Goal: Task Accomplishment & Management: Manage account settings

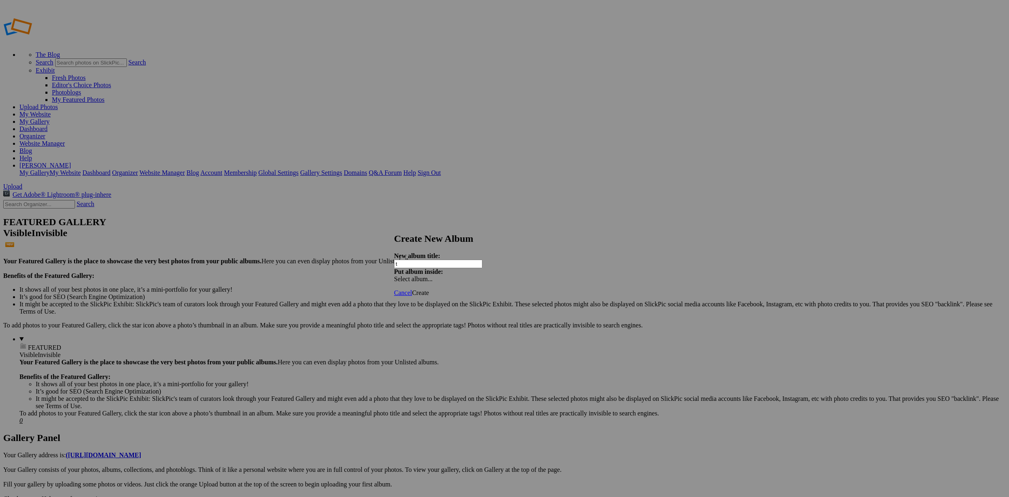
type input "T"
type input "TIFF [PERSON_NAME] BOOK"
click at [394, 275] on span at bounding box center [394, 278] width 0 height 7
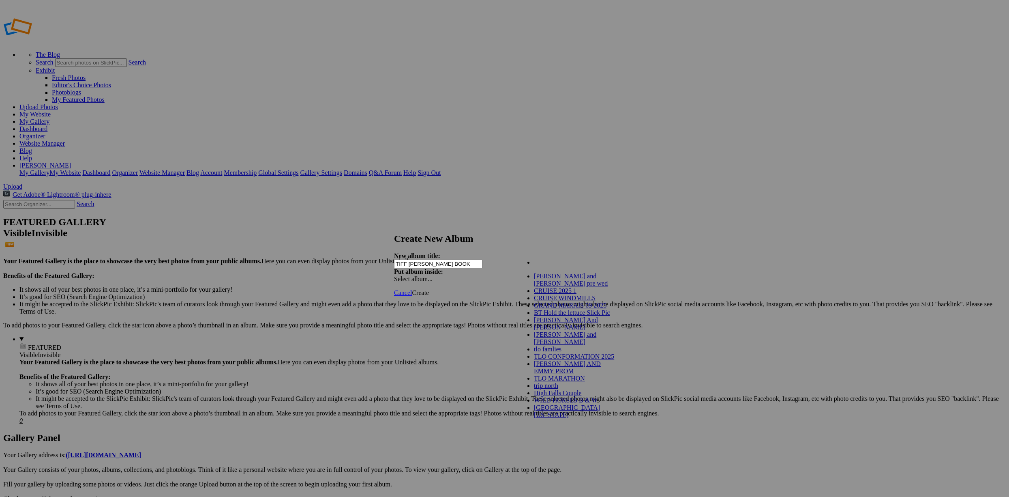
click at [409, 289] on div "Cancel Create" at bounding box center [501, 292] width 215 height 7
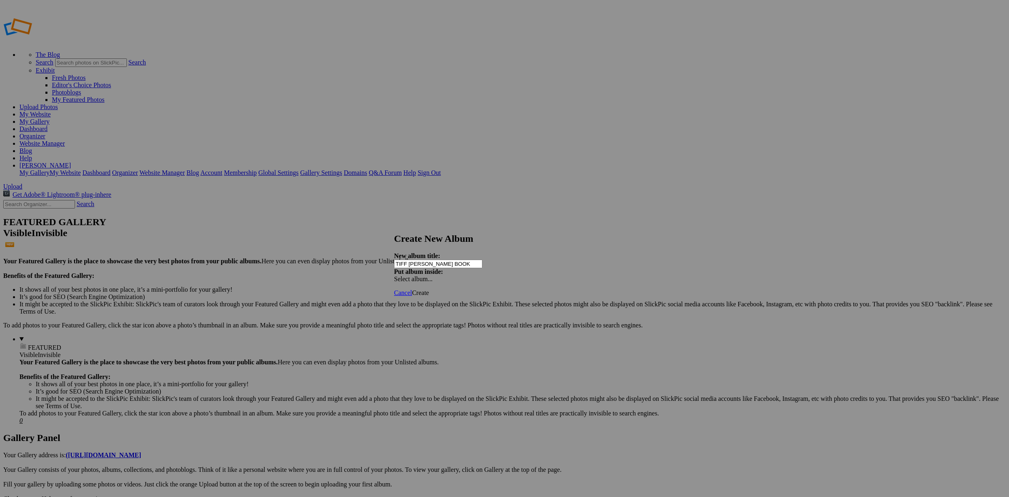
click at [429, 289] on span "Create" at bounding box center [420, 292] width 17 height 7
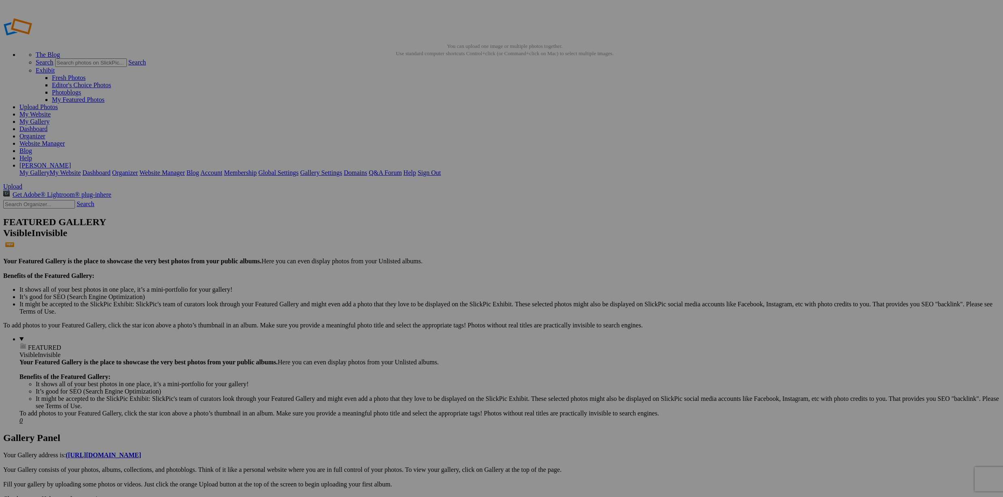
drag, startPoint x: 512, startPoint y: 220, endPoint x: 192, endPoint y: 116, distance: 336.6
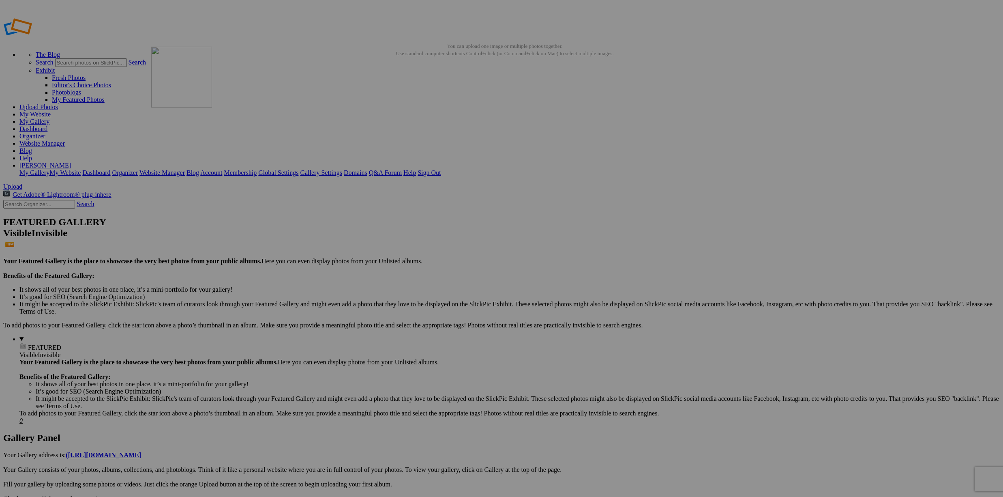
drag, startPoint x: 583, startPoint y: 227, endPoint x: 268, endPoint y: 105, distance: 338.0
drag, startPoint x: 510, startPoint y: 331, endPoint x: 336, endPoint y: 102, distance: 288.1
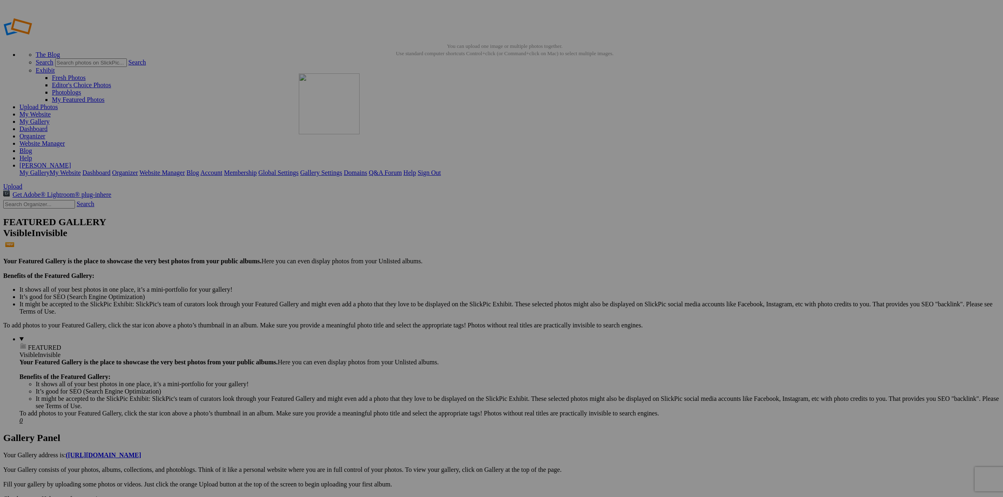
drag, startPoint x: 499, startPoint y: 132, endPoint x: 415, endPoint y: 132, distance: 83.9
drag, startPoint x: 300, startPoint y: 226, endPoint x: 526, endPoint y: 129, distance: 245.3
drag, startPoint x: 443, startPoint y: 224, endPoint x: 548, endPoint y: 131, distance: 140.4
drag, startPoint x: 518, startPoint y: 221, endPoint x: 665, endPoint y: 120, distance: 178.5
drag, startPoint x: 576, startPoint y: 213, endPoint x: 642, endPoint y: 158, distance: 85.5
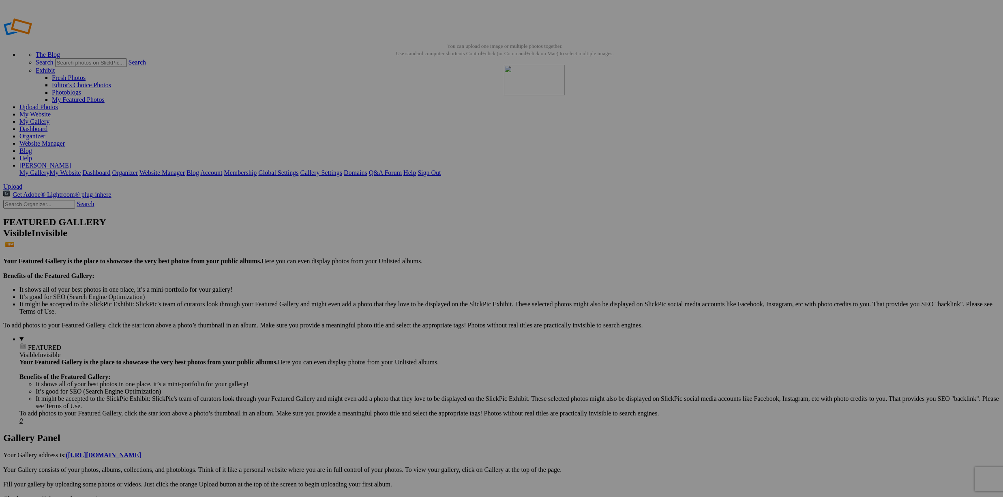
drag, startPoint x: 892, startPoint y: 133, endPoint x: 621, endPoint y: 123, distance: 271.3
drag, startPoint x: 626, startPoint y: 166, endPoint x: 549, endPoint y: 120, distance: 89.3
drag, startPoint x: 658, startPoint y: 225, endPoint x: 703, endPoint y: 107, distance: 125.9
drag, startPoint x: 776, startPoint y: 102, endPoint x: 792, endPoint y: 101, distance: 16.2
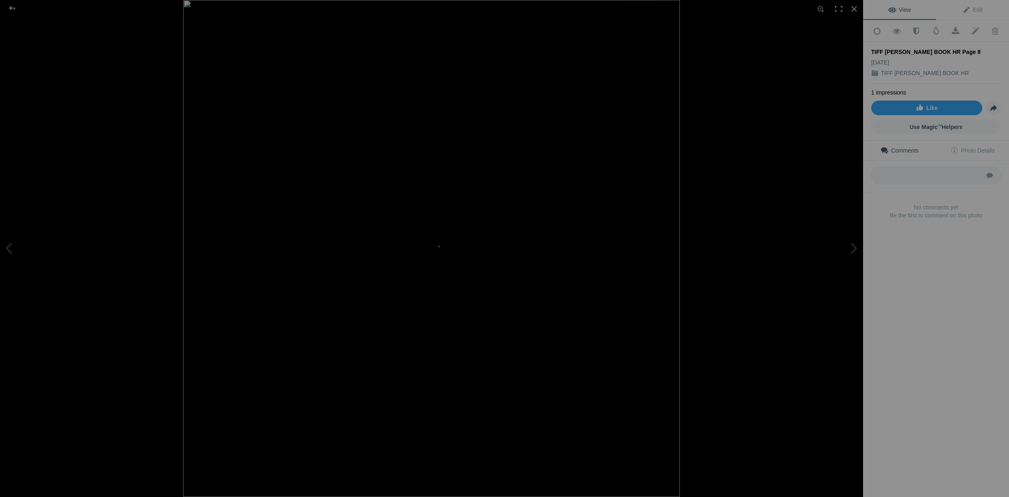
click at [738, 182] on div at bounding box center [614, 248] width 863 height 497
click at [13, 7] on div at bounding box center [12, 8] width 29 height 16
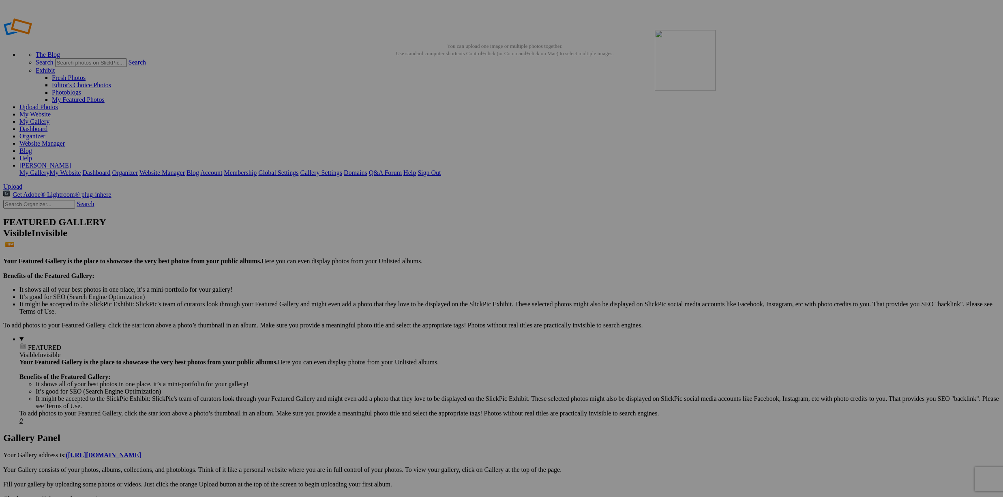
drag, startPoint x: 729, startPoint y: 120, endPoint x: 771, endPoint y: 88, distance: 52.8
drag, startPoint x: 727, startPoint y: 225, endPoint x: 813, endPoint y: 117, distance: 137.6
drag, startPoint x: 808, startPoint y: 220, endPoint x: 899, endPoint y: 101, distance: 150.1
drag, startPoint x: 934, startPoint y: 113, endPoint x: 862, endPoint y: 119, distance: 72.4
drag, startPoint x: 870, startPoint y: 222, endPoint x: 105, endPoint y: 205, distance: 764.6
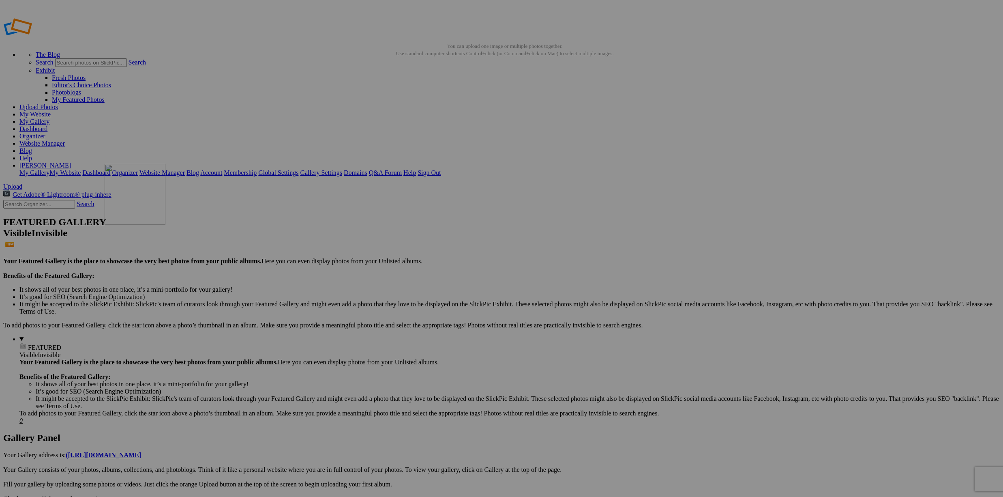
drag, startPoint x: 944, startPoint y: 229, endPoint x: 221, endPoint y: 222, distance: 723.1
drag, startPoint x: 150, startPoint y: 327, endPoint x: 252, endPoint y: 246, distance: 130.4
drag, startPoint x: 222, startPoint y: 330, endPoint x: 233, endPoint y: 317, distance: 16.7
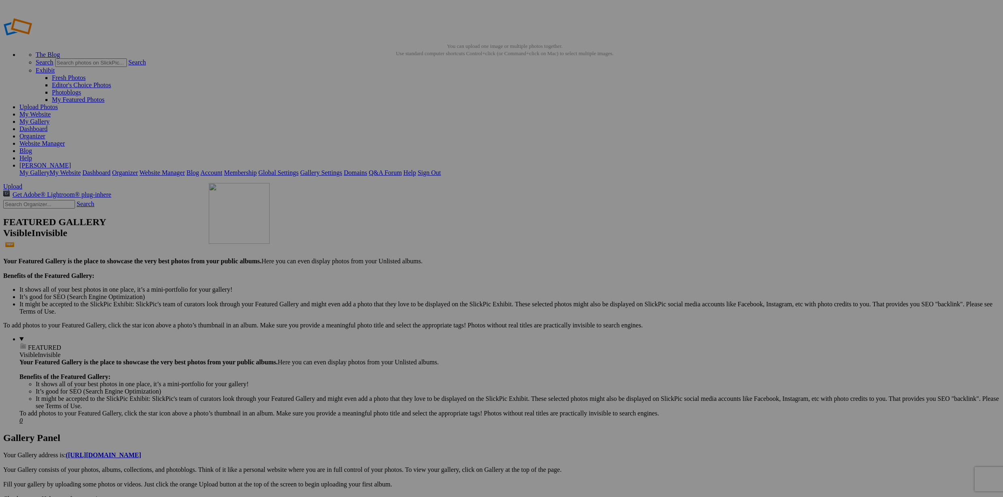
drag, startPoint x: 219, startPoint y: 319, endPoint x: 325, endPoint y: 241, distance: 132.2
drag, startPoint x: 291, startPoint y: 325, endPoint x: 412, endPoint y: 206, distance: 169.7
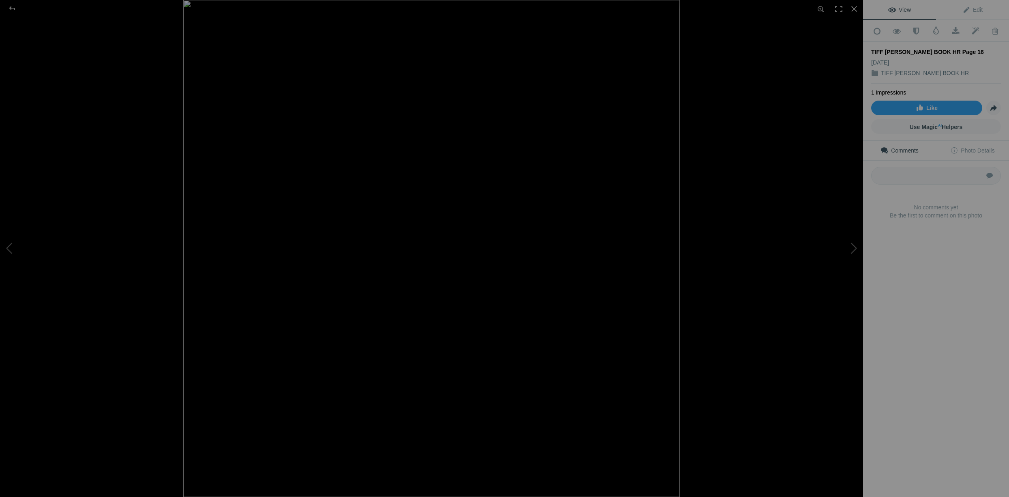
click at [328, 347] on img at bounding box center [431, 248] width 497 height 497
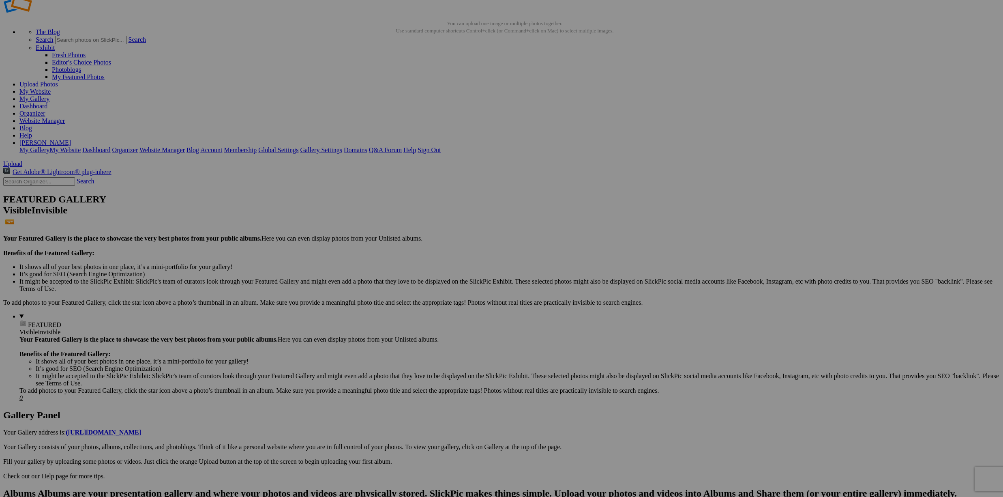
scroll to position [41, 0]
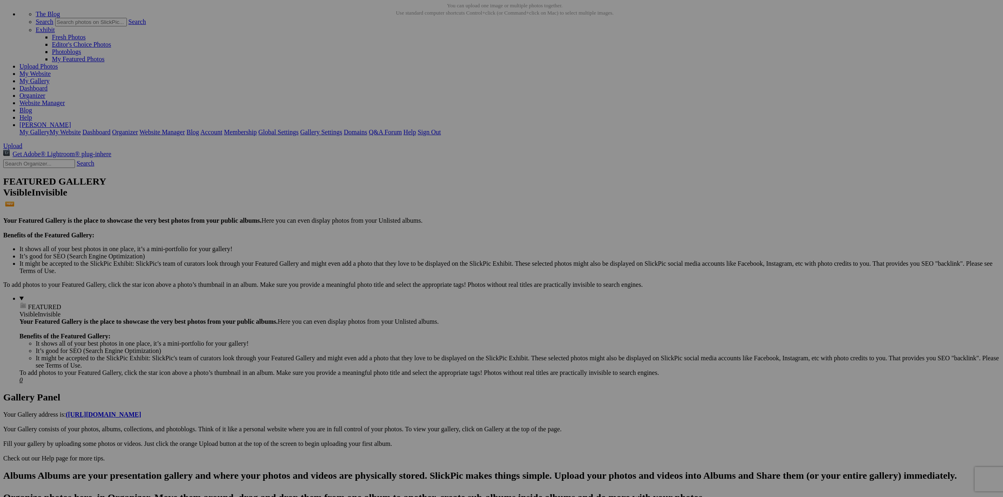
drag, startPoint x: 167, startPoint y: 371, endPoint x: 509, endPoint y: 447, distance: 349.7
drag, startPoint x: 377, startPoint y: 290, endPoint x: 506, endPoint y: 173, distance: 173.9
drag, startPoint x: 446, startPoint y: 293, endPoint x: 547, endPoint y: 214, distance: 128.4
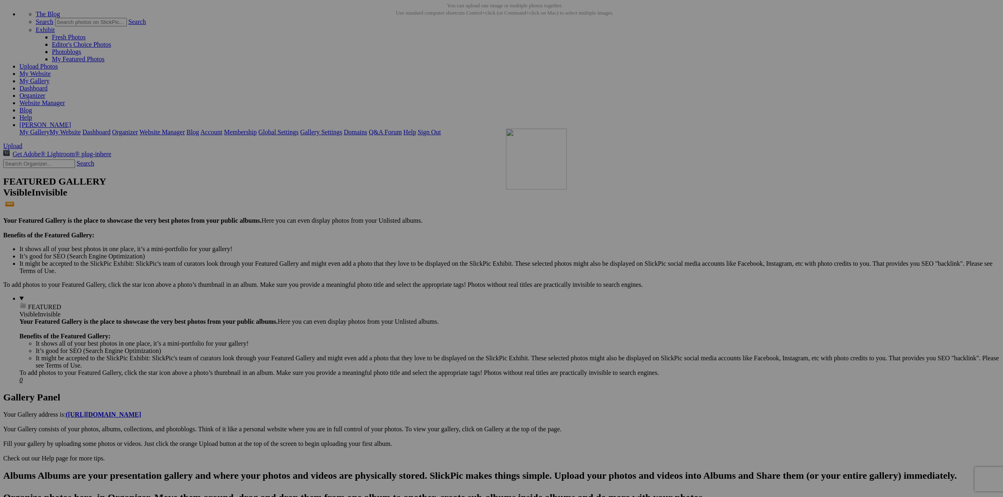
drag, startPoint x: 520, startPoint y: 300, endPoint x: 623, endPoint y: 199, distance: 144.2
drag, startPoint x: 588, startPoint y: 294, endPoint x: 687, endPoint y: 200, distance: 137.3
drag, startPoint x: 723, startPoint y: 189, endPoint x: 671, endPoint y: 198, distance: 53.0
drag, startPoint x: 718, startPoint y: 189, endPoint x: 653, endPoint y: 187, distance: 64.5
drag, startPoint x: 664, startPoint y: 295, endPoint x: 743, endPoint y: 205, distance: 120.1
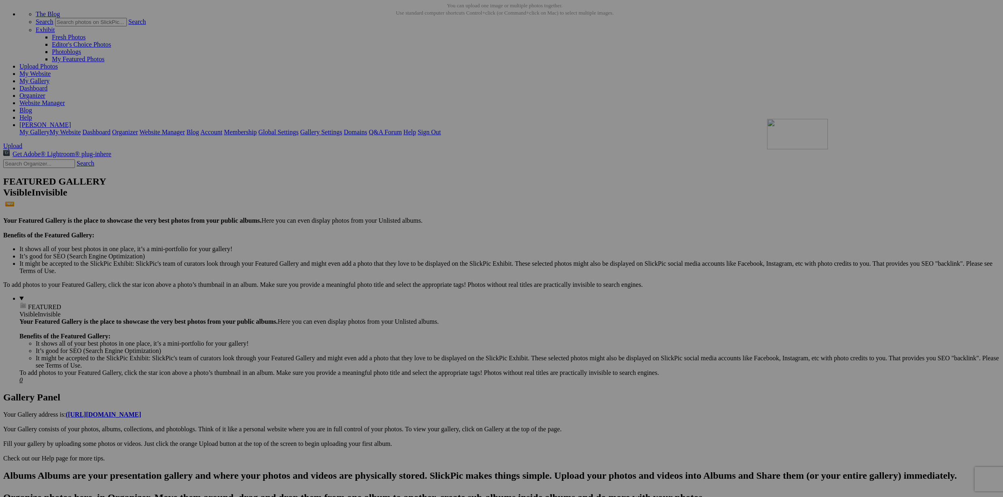
drag, startPoint x: 730, startPoint y: 295, endPoint x: 884, endPoint y: 189, distance: 186.3
drag, startPoint x: 809, startPoint y: 302, endPoint x: 931, endPoint y: 199, distance: 160.2
drag, startPoint x: 880, startPoint y: 295, endPoint x: 142, endPoint y: 277, distance: 738.3
drag, startPoint x: 946, startPoint y: 297, endPoint x: 200, endPoint y: 272, distance: 746.6
drag, startPoint x: 147, startPoint y: 410, endPoint x: 274, endPoint y: 280, distance: 181.2
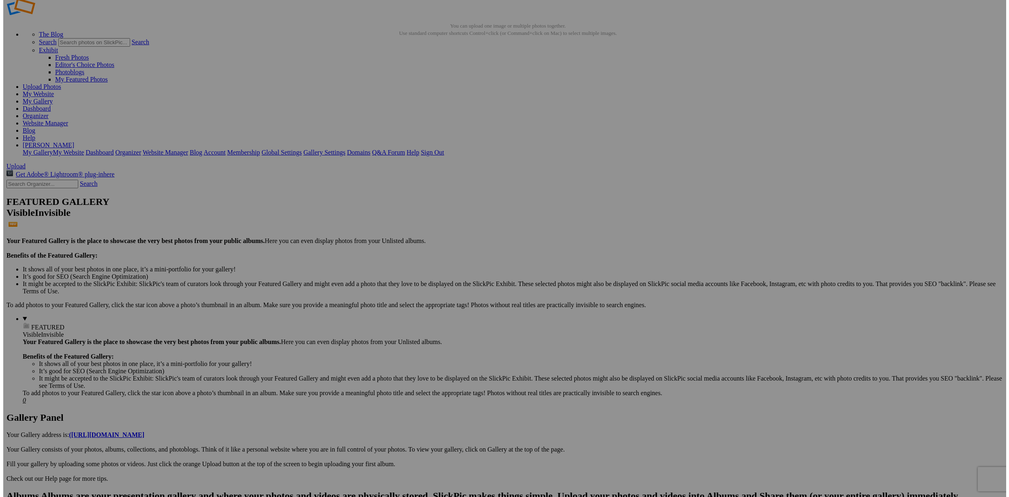
scroll to position [0, 0]
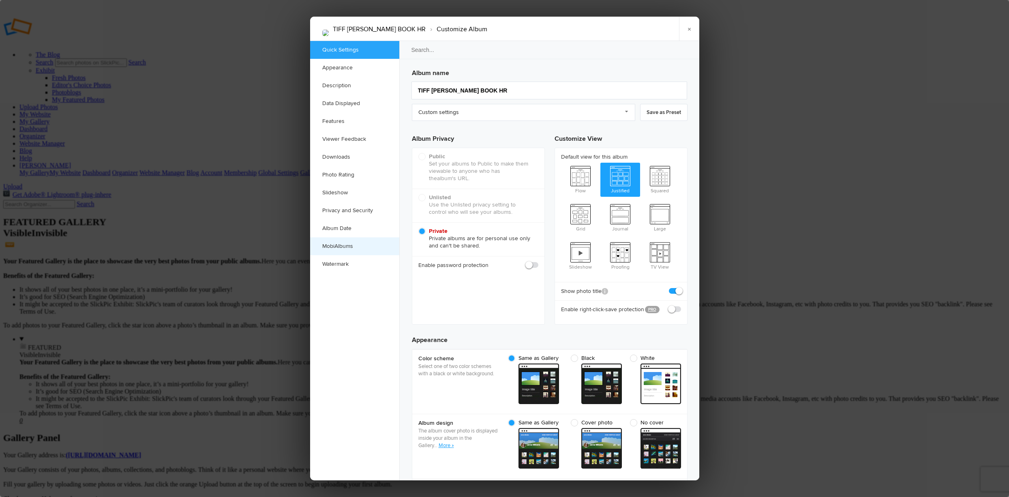
click at [357, 243] on link "MobiAlbums" at bounding box center [354, 246] width 89 height 18
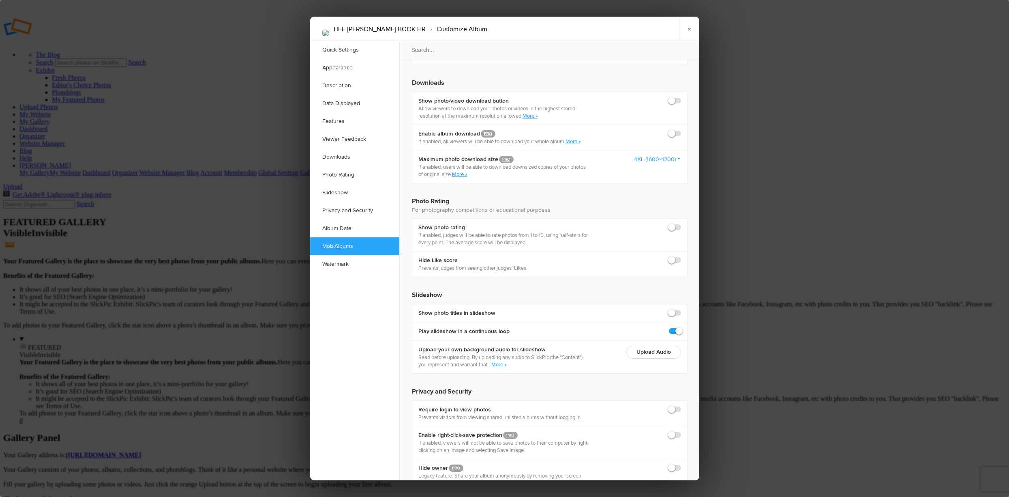
scroll to position [1638, 0]
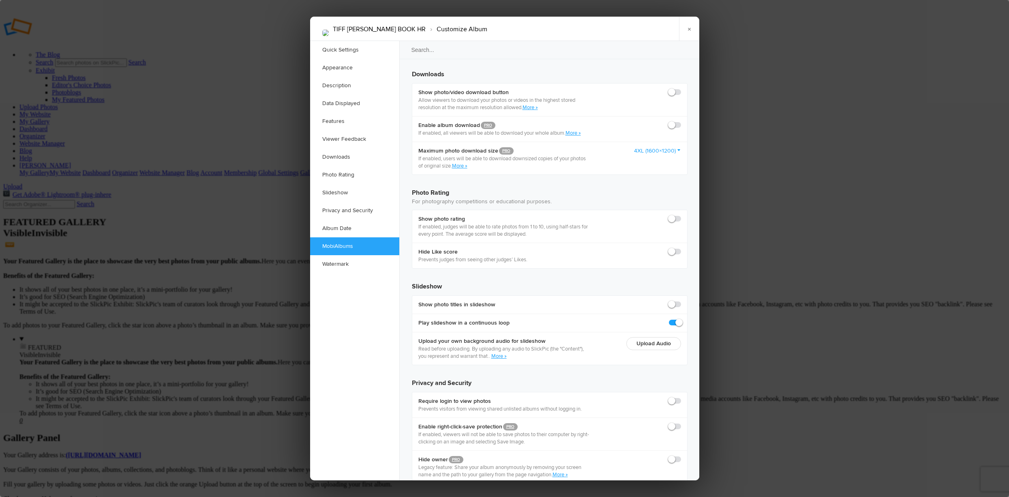
checkbox input "true"
click at [348, 189] on link "Slideshow" at bounding box center [354, 193] width 89 height 18
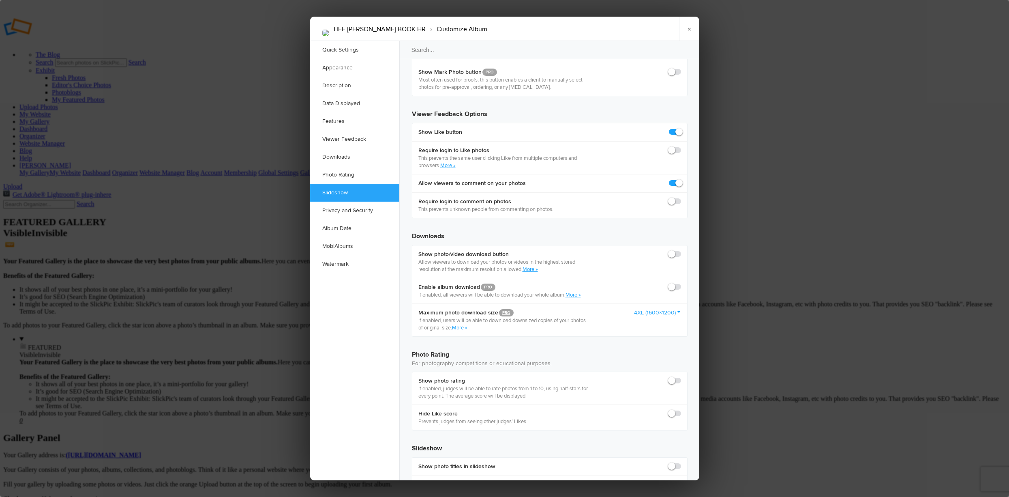
scroll to position [1469, 0]
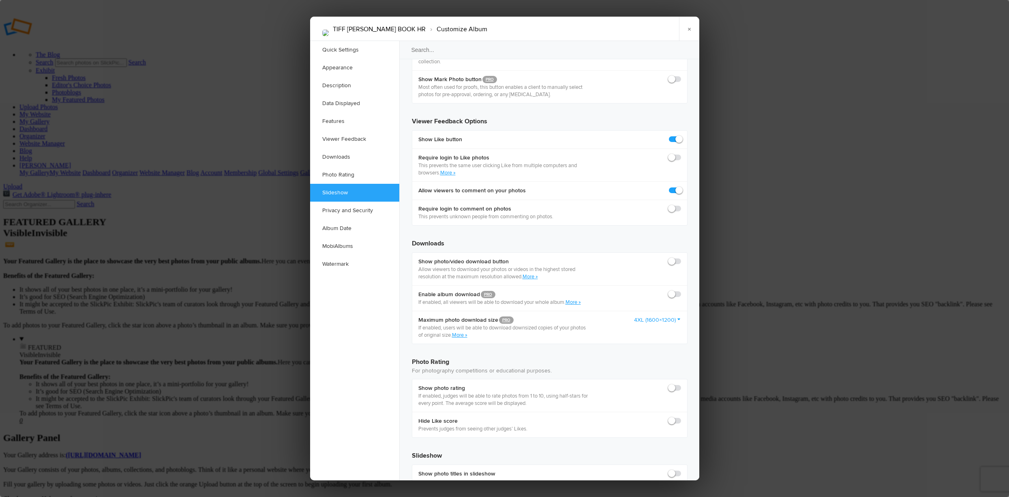
click at [341, 69] on link "Appearance" at bounding box center [354, 68] width 89 height 18
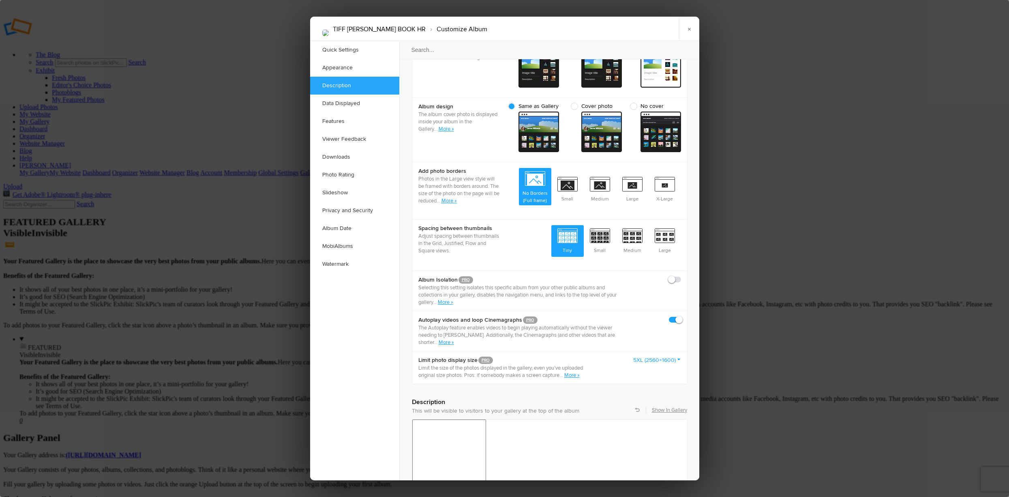
scroll to position [298, 0]
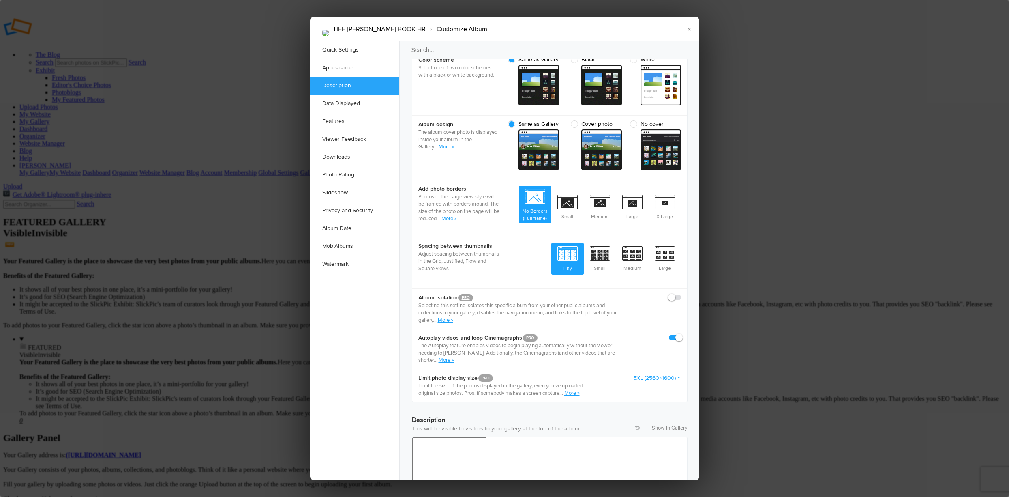
click at [446, 317] on link "More »" at bounding box center [445, 320] width 15 height 6
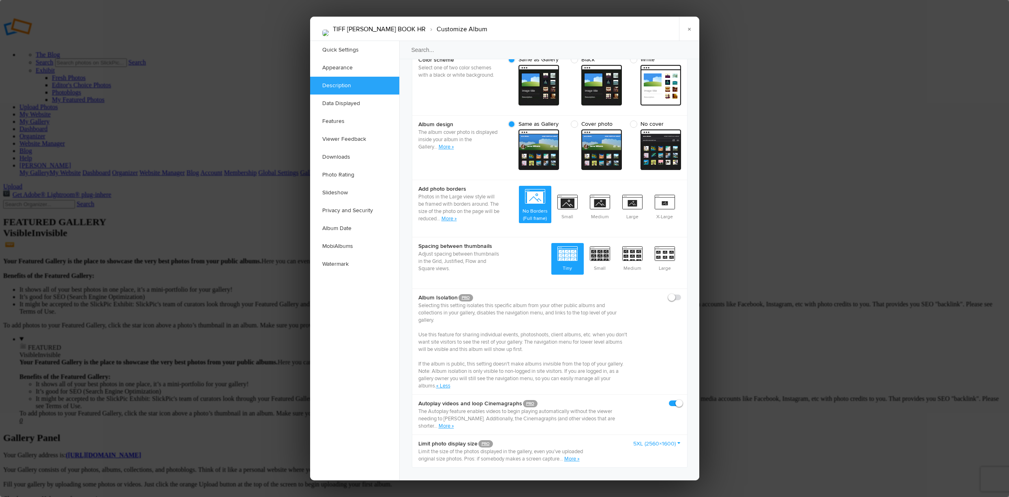
click at [667, 288] on div "Album Isolation PRO Selecting this setting isolates this specific album from yo…" at bounding box center [549, 341] width 275 height 106
click at [681, 293] on span at bounding box center [681, 293] width 0 height 0
click at [681, 293] on input "checkbox" at bounding box center [681, 293] width 0 height 0
checkbox input "true"
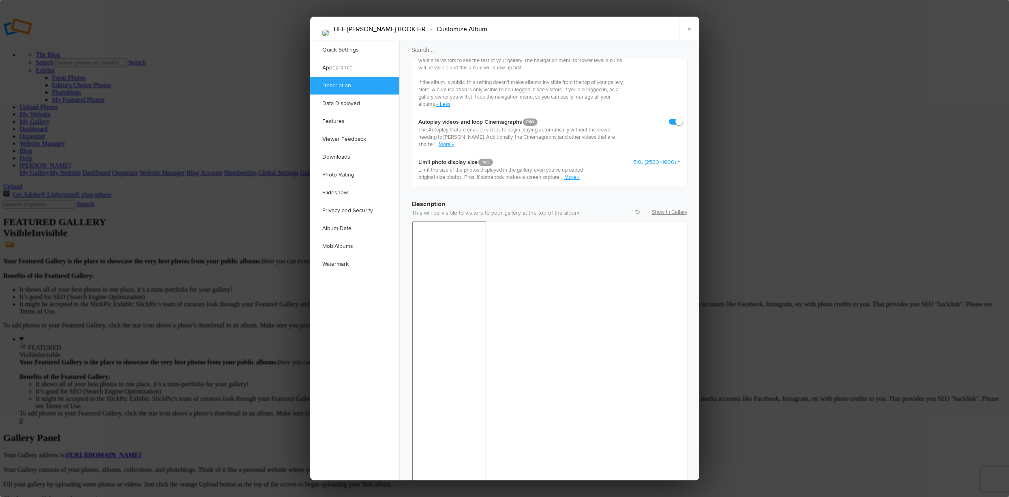
scroll to position [582, 0]
checkbox input "false"
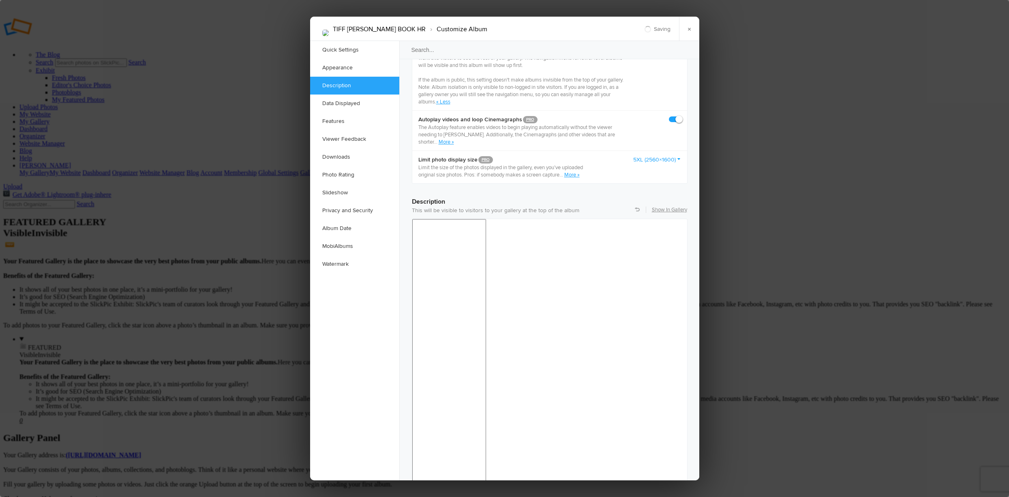
checkbox input "false"
drag, startPoint x: 671, startPoint y: 375, endPoint x: 670, endPoint y: 390, distance: 14.2
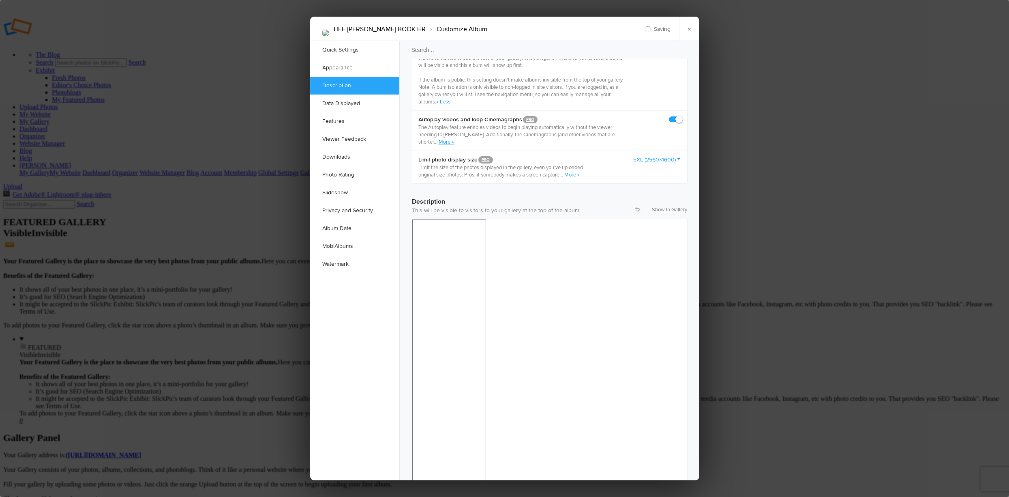
checkbox input "false"
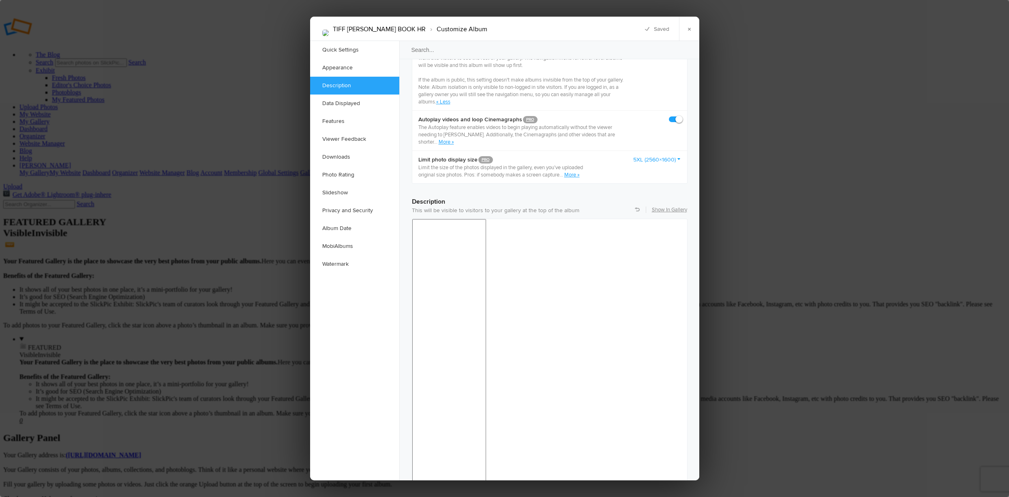
checkbox input "false"
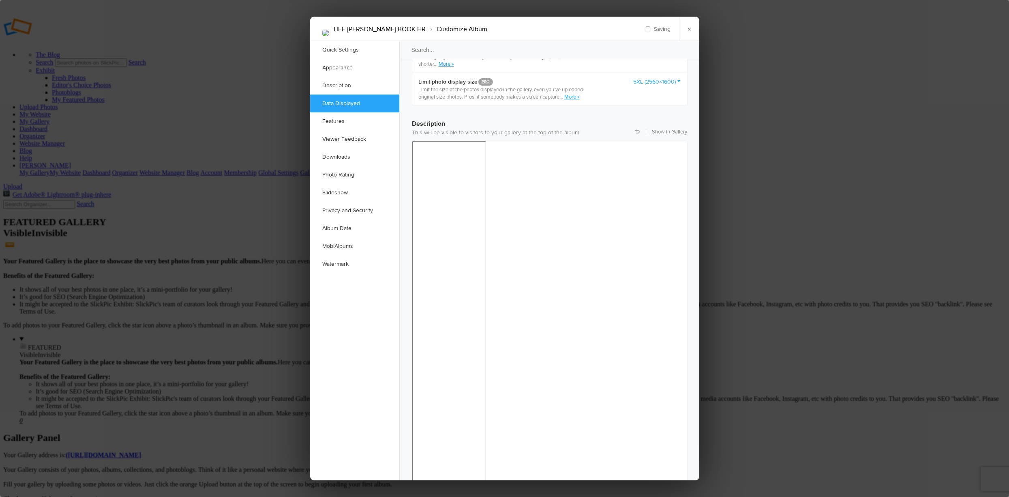
scroll to position [663, 0]
checkbox input "false"
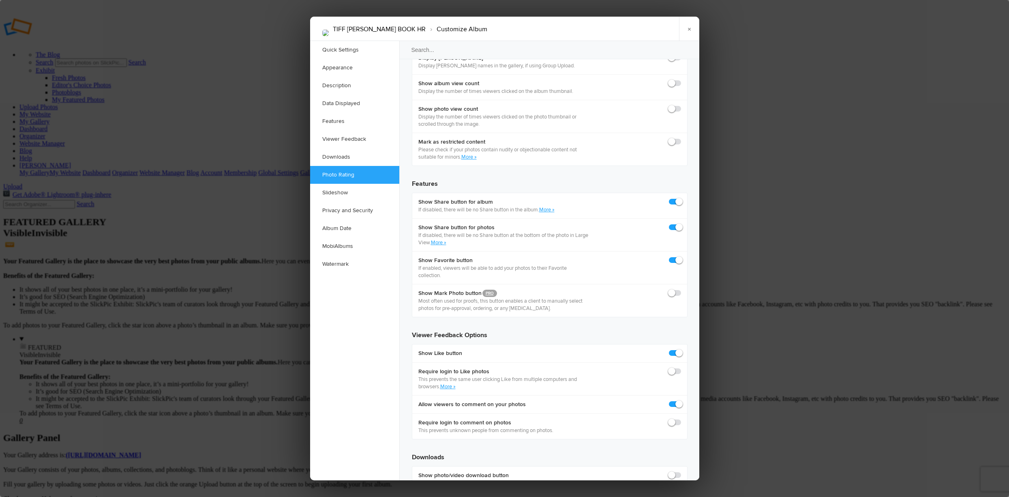
scroll to position [1271, 0]
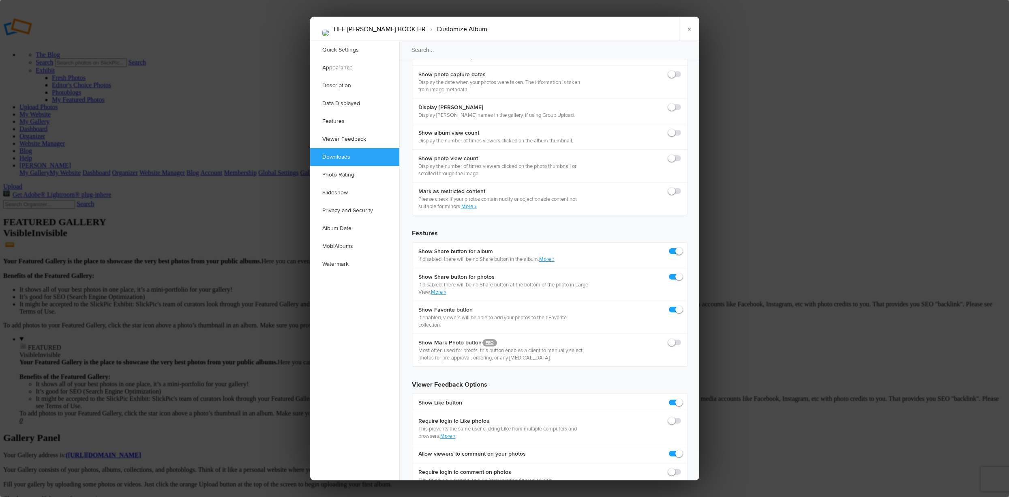
checkbox input "true"
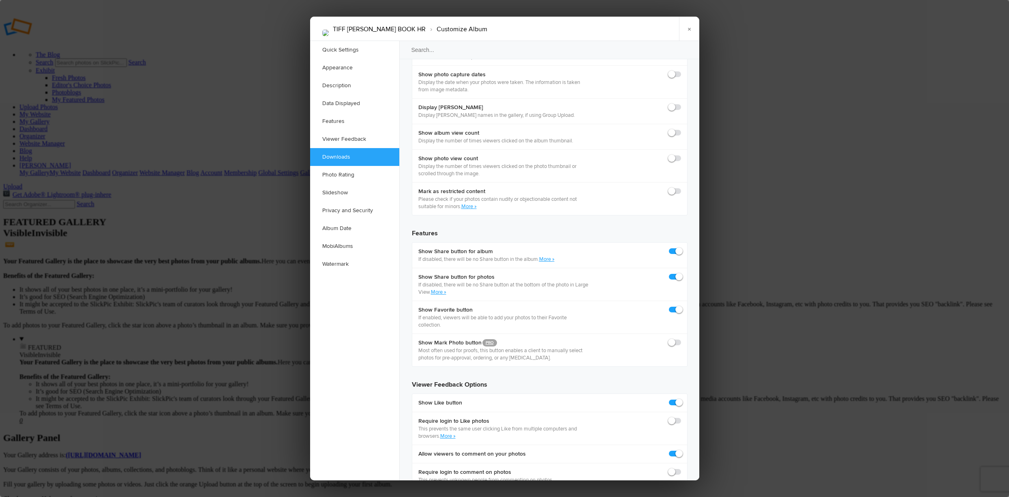
checkbox input "true"
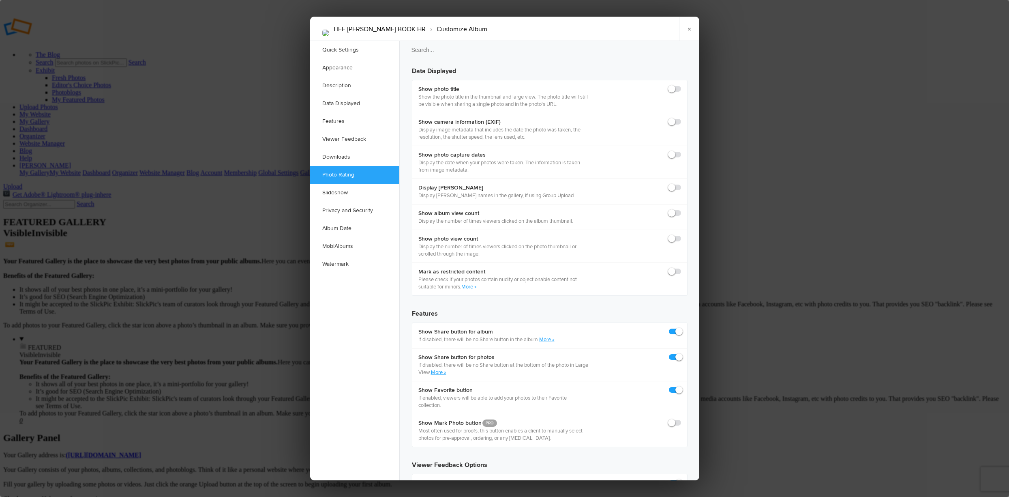
scroll to position [1190, 0]
click at [366, 48] on link "Quick Settings" at bounding box center [354, 50] width 89 height 18
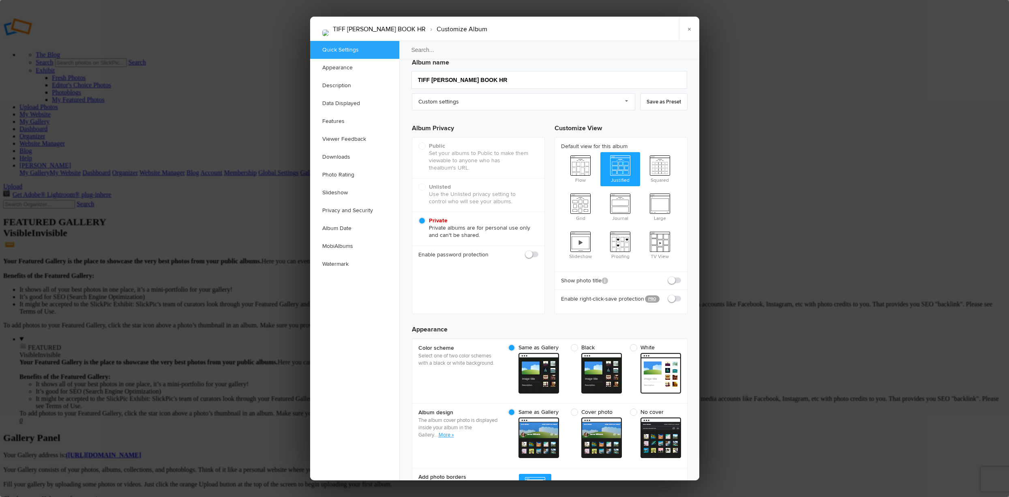
scroll to position [5, 0]
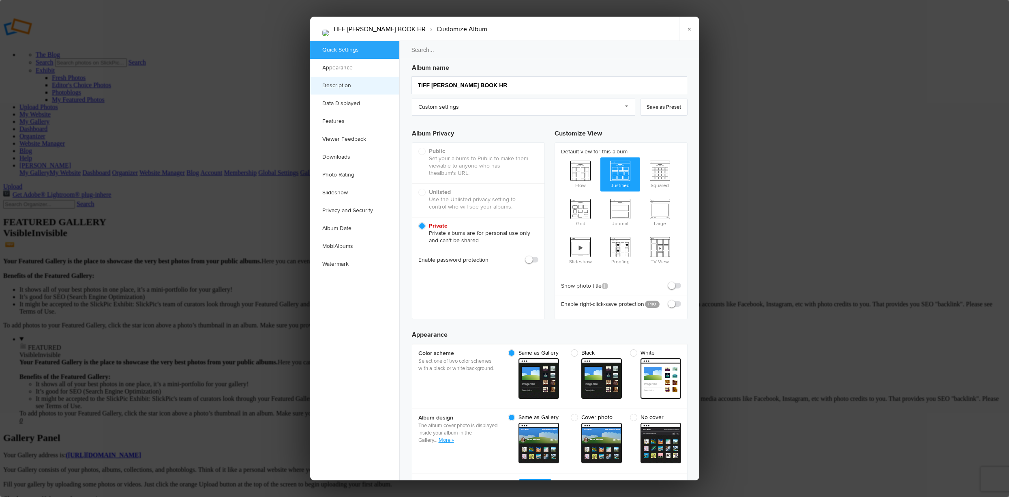
click at [357, 84] on link "Description" at bounding box center [354, 86] width 89 height 18
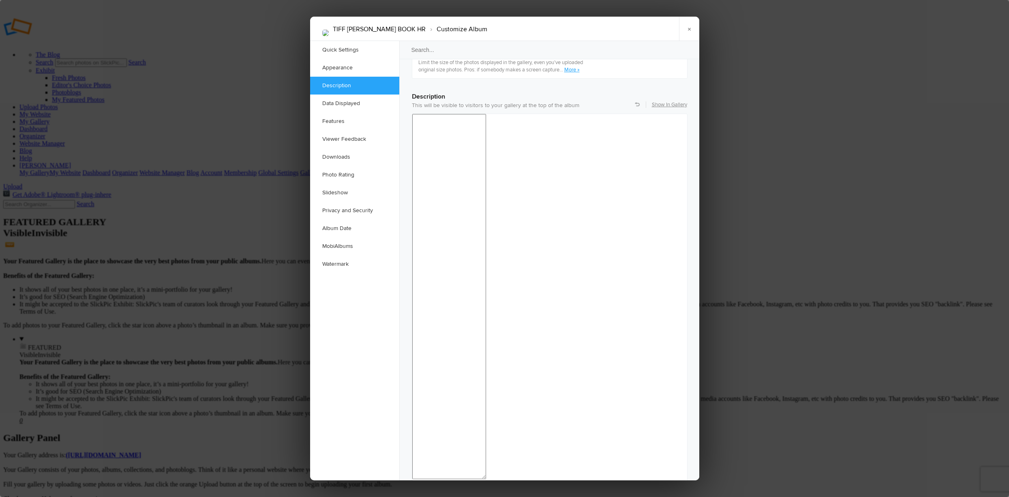
scroll to position [695, 0]
click at [342, 265] on link "Watermark" at bounding box center [354, 264] width 89 height 18
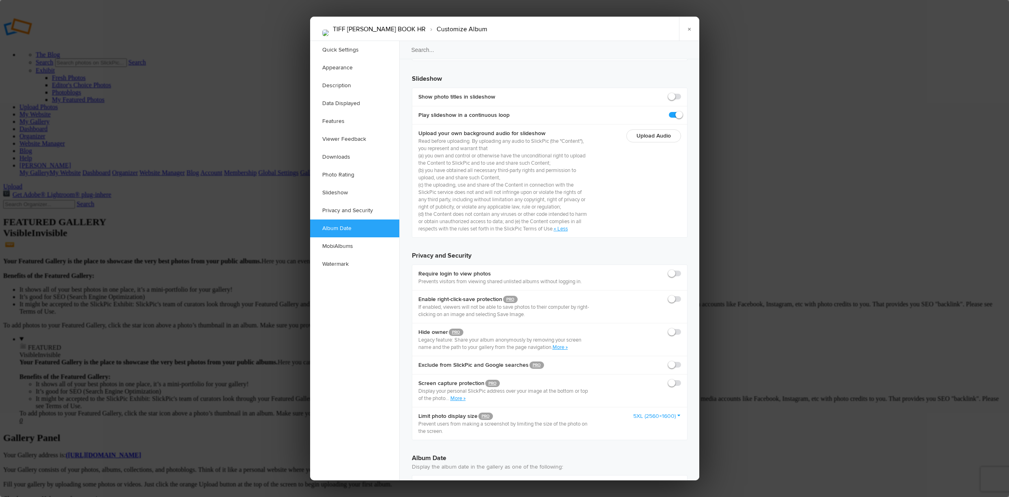
scroll to position [1941, 0]
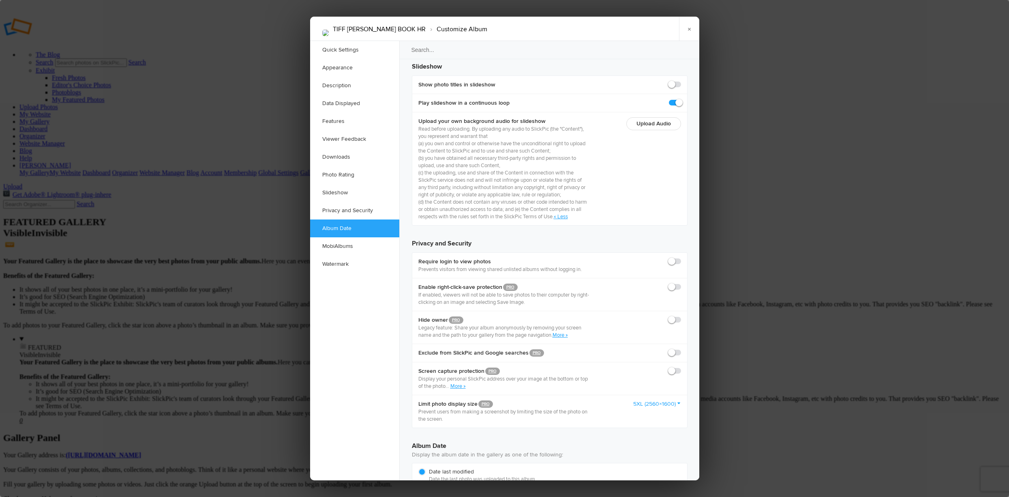
checkbox input "true"
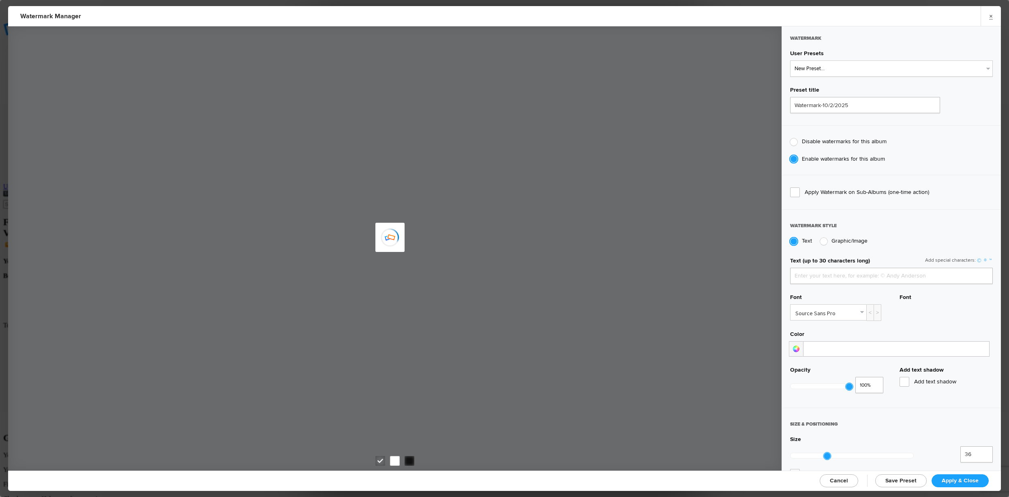
type input "DavidJones39852"
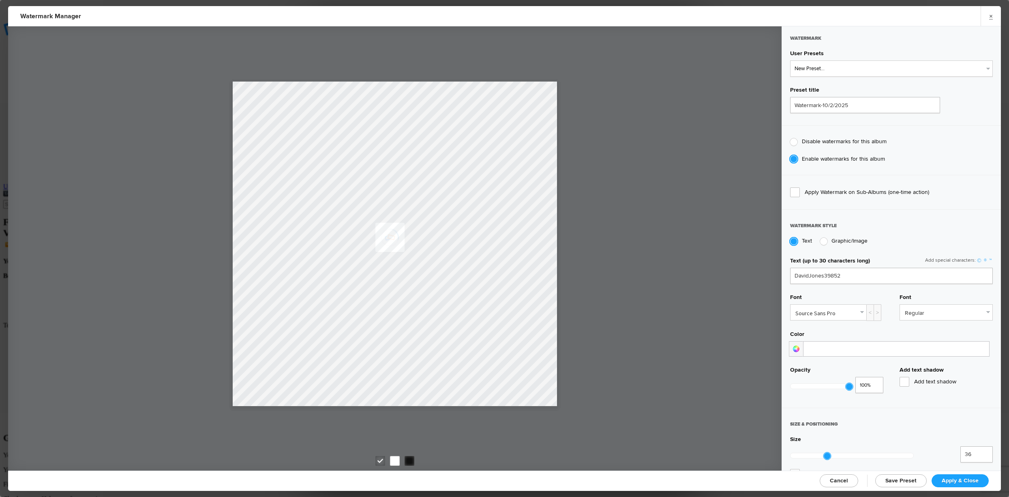
click at [824, 239] on div at bounding box center [823, 241] width 7 height 7
radio input "false"
radio input "true"
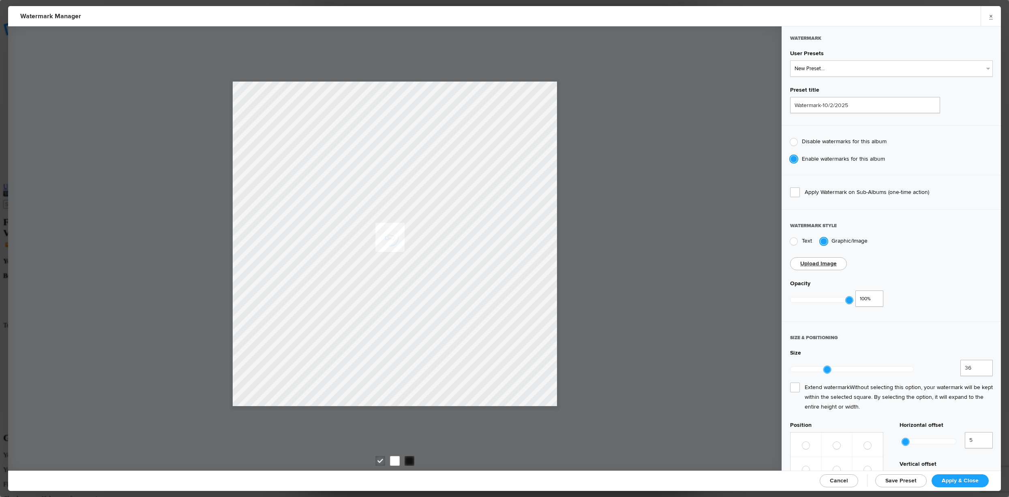
click at [824, 239] on div at bounding box center [823, 241] width 7 height 7
click at [411, 457] on div at bounding box center [410, 461] width 10 height 10
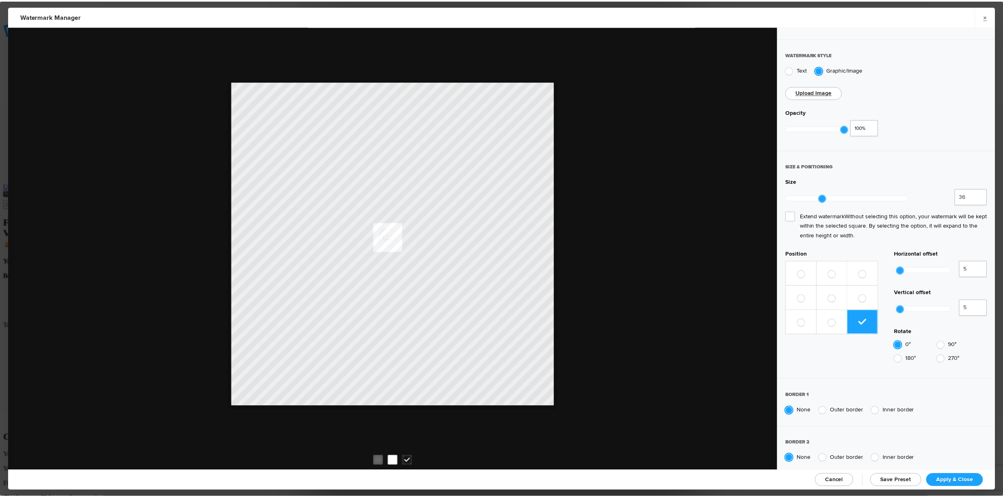
scroll to position [212, 0]
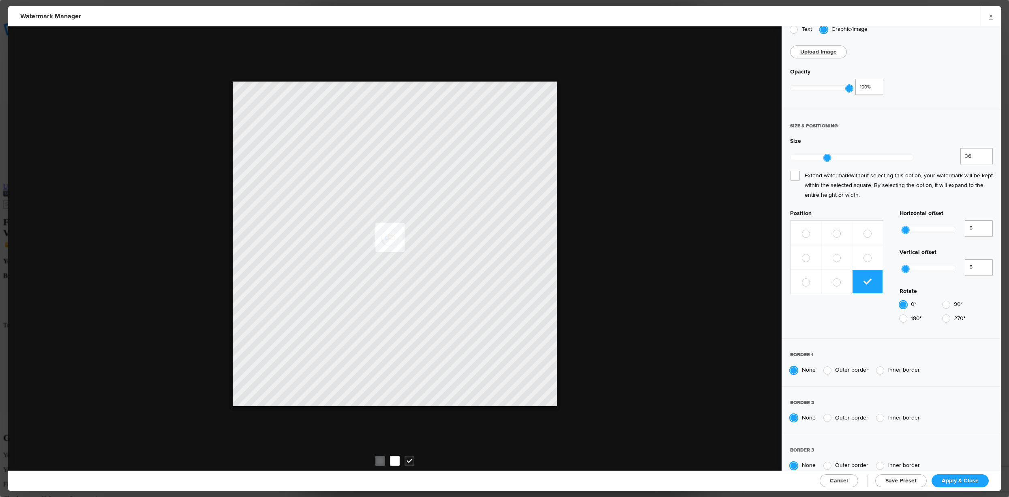
click at [960, 479] on span "Apply & Close" at bounding box center [960, 480] width 37 height 7
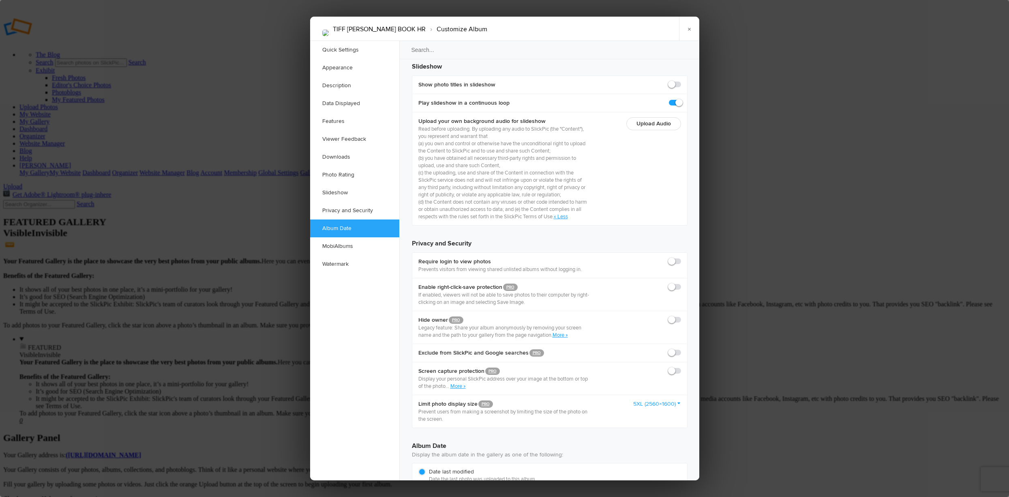
click at [220, 119] on div at bounding box center [504, 248] width 1009 height 497
